Goal: Entertainment & Leisure: Consume media (video, audio)

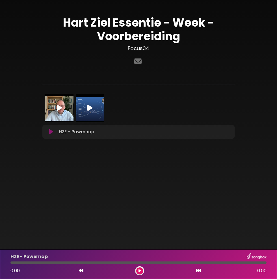
click at [65, 107] on img at bounding box center [59, 108] width 28 height 28
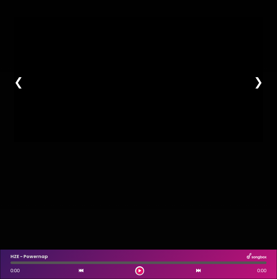
type input "****"
click at [204, 195] on div "× Pause Play % buffered 00:00 -45:51 Unmute Mute Disable captions Enable captio…" at bounding box center [138, 139] width 277 height 279
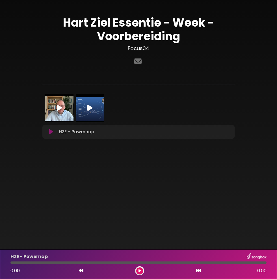
click at [62, 111] on img at bounding box center [59, 108] width 28 height 28
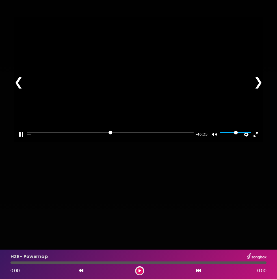
click at [134, 136] on div at bounding box center [138, 79] width 249 height 125
click at [169, 133] on div at bounding box center [138, 79] width 249 height 125
click at [156, 142] on div at bounding box center [138, 79] width 249 height 125
click at [141, 272] on icon at bounding box center [139, 270] width 3 height 3
click at [141, 272] on icon at bounding box center [139, 270] width 2 height 3
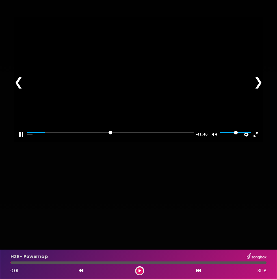
click at [222, 142] on div at bounding box center [138, 79] width 249 height 125
click at [23, 139] on button "Pause Play" at bounding box center [21, 134] width 9 height 9
click at [140, 86] on button "Play" at bounding box center [139, 80] width 14 height 14
click at [129, 142] on div at bounding box center [138, 79] width 249 height 125
type input "****"
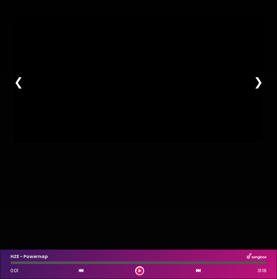
click at [174, 188] on div "× Pause Play % buffered 00:00 -42:49 Unmute Mute Disable captions Enable captio…" at bounding box center [138, 139] width 277 height 279
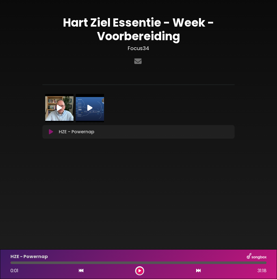
click at [58, 108] on icon at bounding box center [59, 107] width 5 height 7
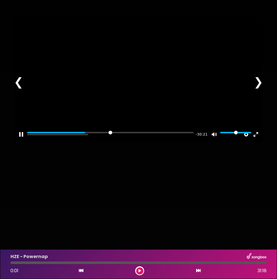
click at [162, 88] on div at bounding box center [138, 79] width 249 height 125
click at [160, 140] on div at bounding box center [138, 79] width 249 height 125
click at [207, 94] on div at bounding box center [138, 79] width 249 height 125
click at [19, 139] on button "Pause Play" at bounding box center [21, 134] width 9 height 9
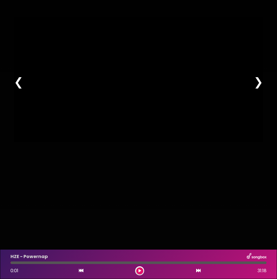
type input "******"
